Goal: Task Accomplishment & Management: Use online tool/utility

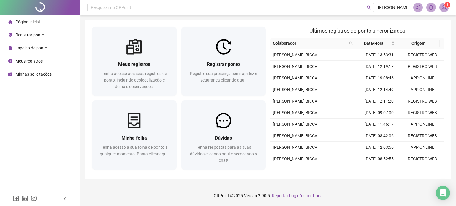
click at [18, 39] on div "Registrar ponto" at bounding box center [26, 35] width 36 height 12
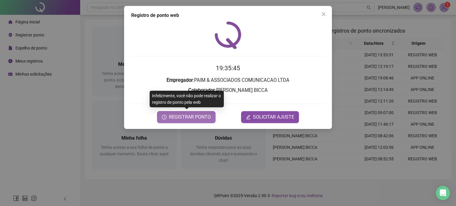
click at [190, 115] on span "REGISTRAR PONTO" at bounding box center [190, 117] width 42 height 7
